Goal: Task Accomplishment & Management: Manage account settings

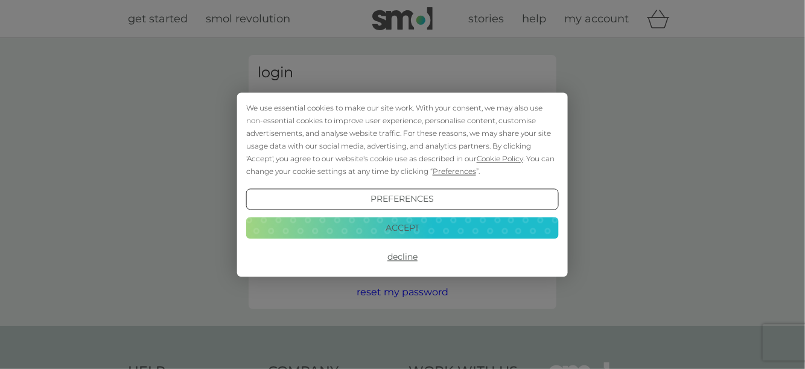
type input "[EMAIL_ADDRESS][DOMAIN_NAME]"
click at [399, 254] on button "Decline" at bounding box center [402, 257] width 313 height 22
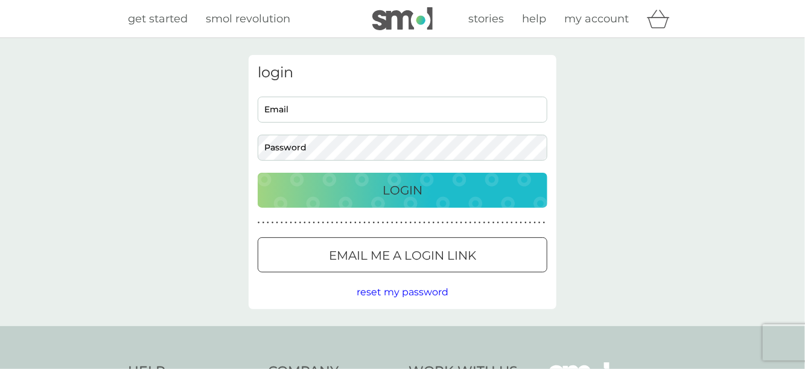
type input "[EMAIL_ADDRESS][DOMAIN_NAME]"
click at [403, 190] on p "Login" at bounding box center [403, 189] width 40 height 19
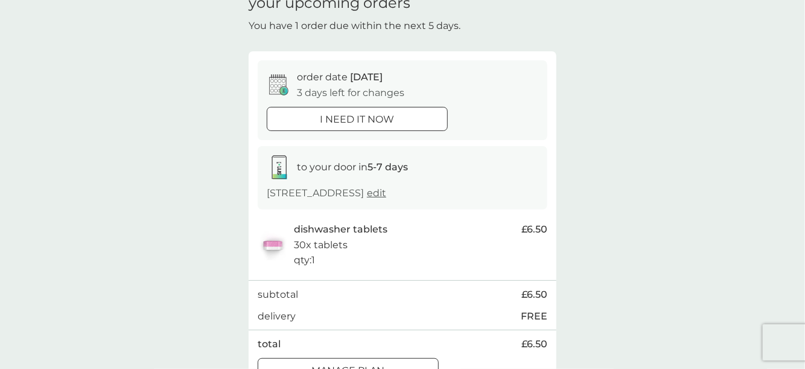
scroll to position [121, 0]
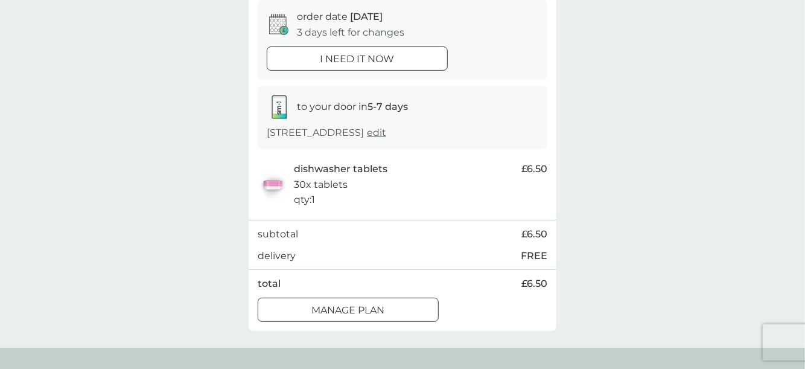
click at [386, 129] on span "edit" at bounding box center [376, 132] width 19 height 11
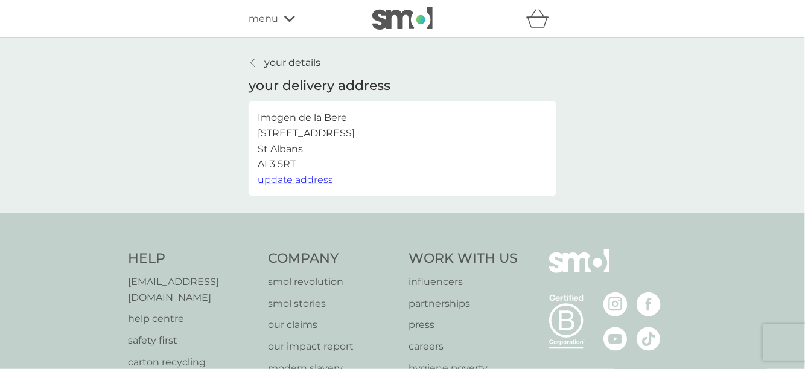
click at [251, 60] on icon at bounding box center [252, 63] width 5 height 10
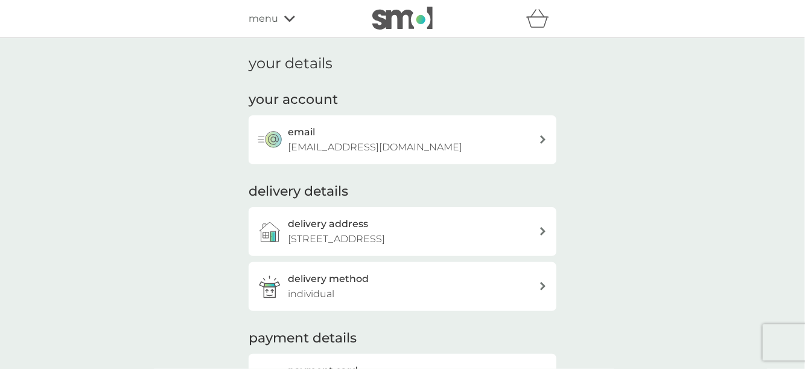
click at [266, 16] on span "menu" at bounding box center [264, 19] width 30 height 16
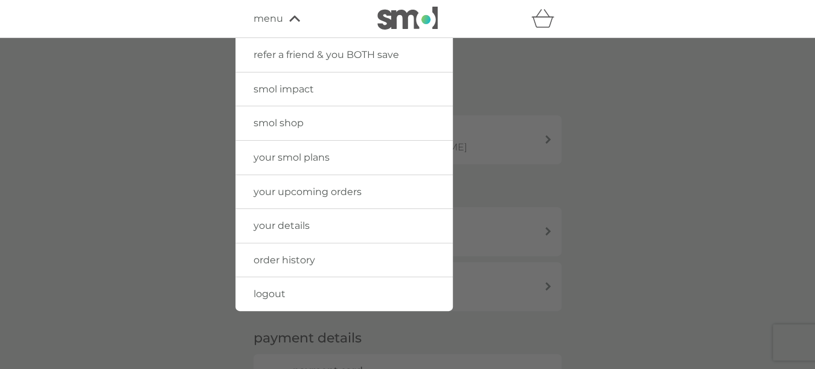
click at [278, 190] on span "your upcoming orders" at bounding box center [307, 191] width 108 height 11
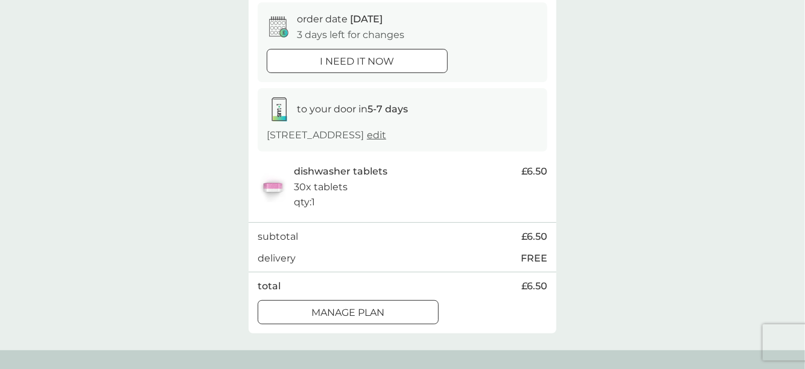
scroll to position [121, 0]
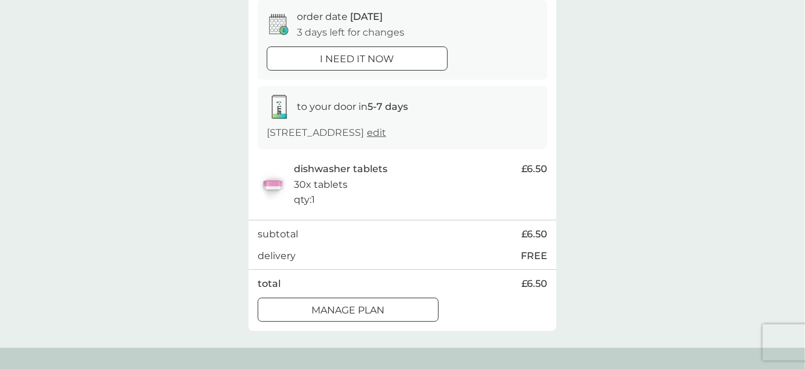
click at [386, 130] on span "edit" at bounding box center [376, 132] width 19 height 11
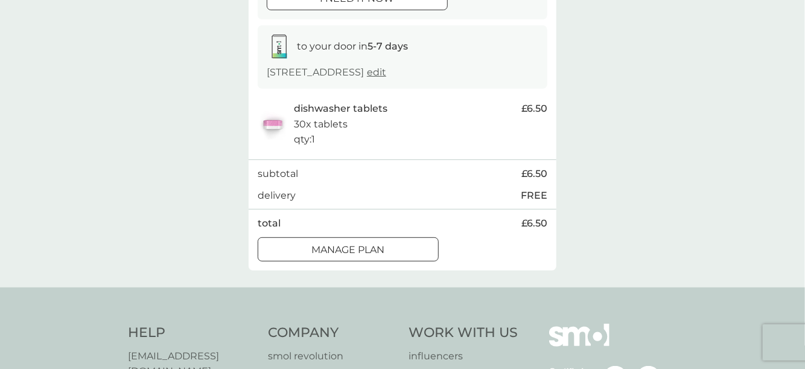
scroll to position [121, 0]
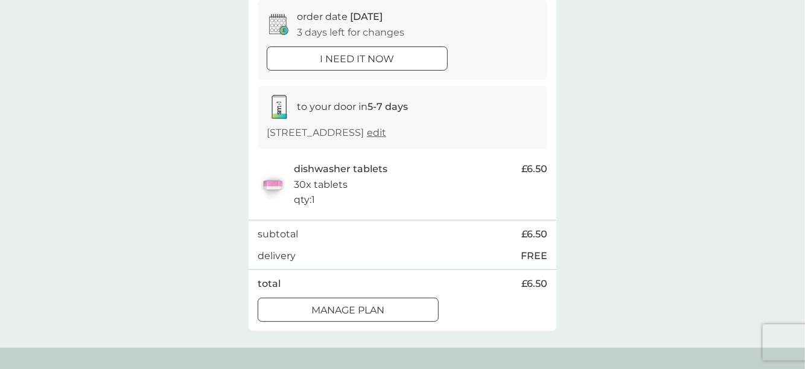
click at [383, 307] on p "Manage plan" at bounding box center [348, 310] width 73 height 16
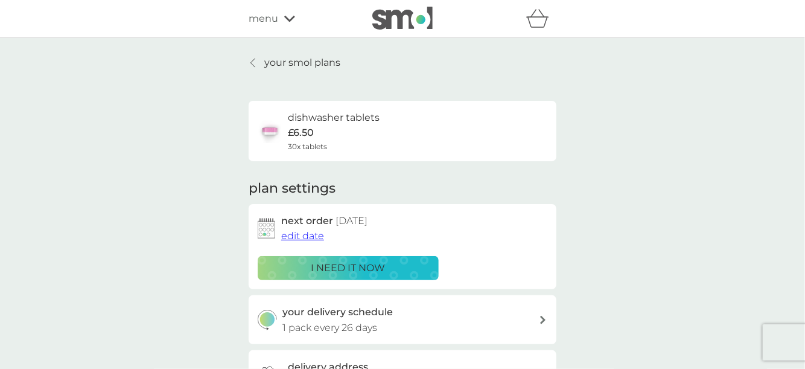
click at [302, 234] on span "edit date" at bounding box center [302, 235] width 43 height 11
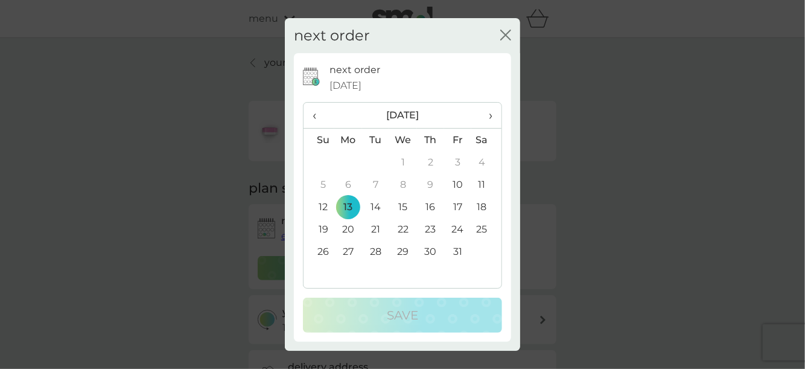
click at [345, 250] on td "27" at bounding box center [348, 251] width 28 height 22
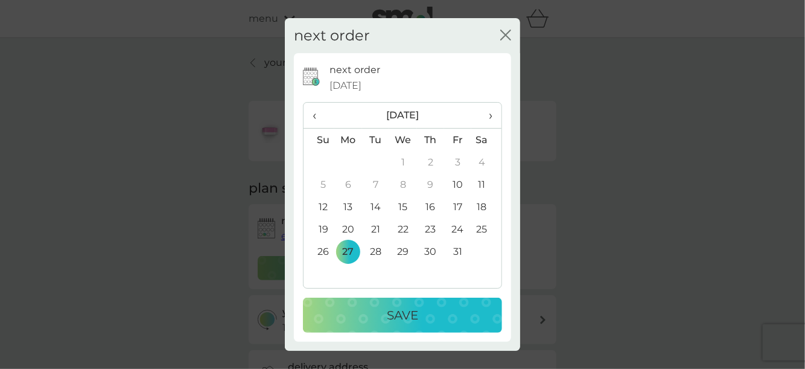
click at [380, 310] on div "Save" at bounding box center [402, 314] width 175 height 19
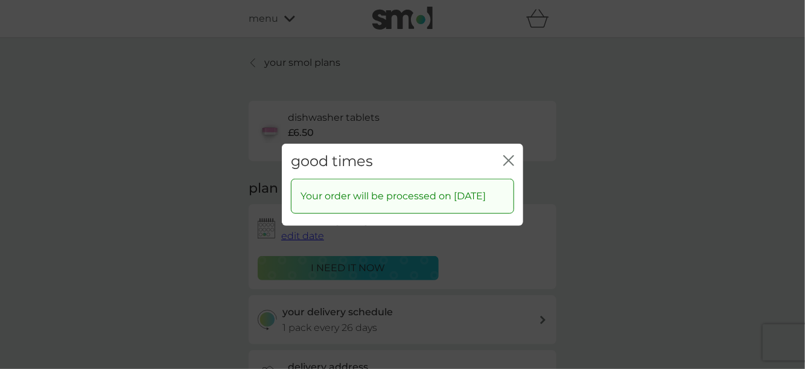
click at [509, 155] on icon "close" at bounding box center [511, 160] width 5 height 10
